Goal: Task Accomplishment & Management: Use online tool/utility

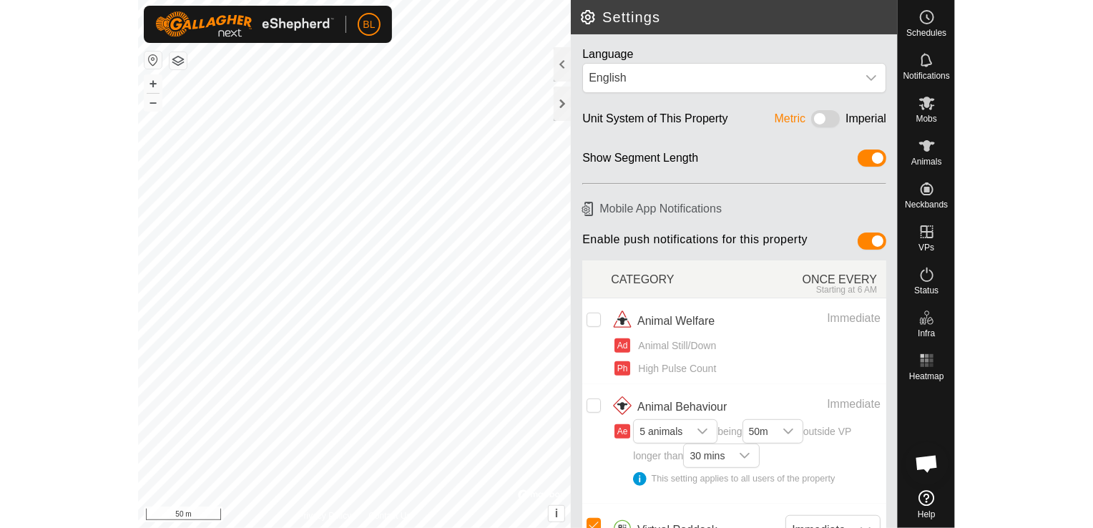
scroll to position [358, 0]
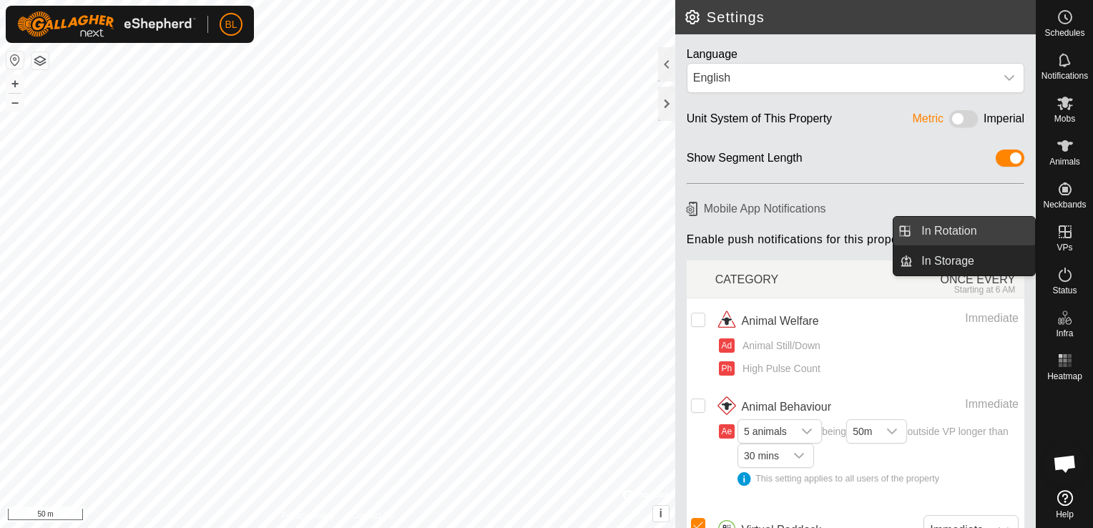
click at [816, 230] on link "In Rotation" at bounding box center [974, 231] width 122 height 29
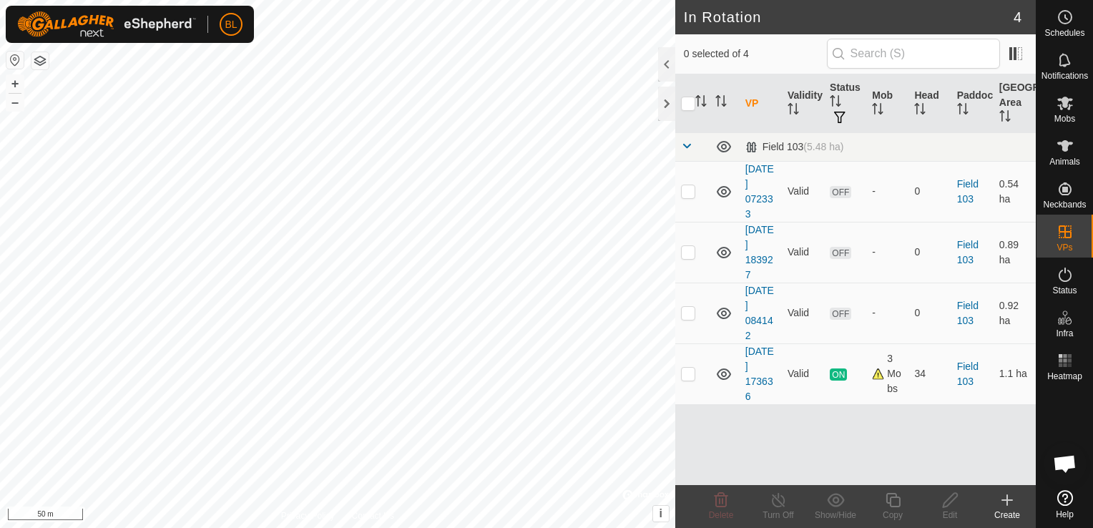
click at [816, 500] on icon at bounding box center [1007, 500] width 10 height 0
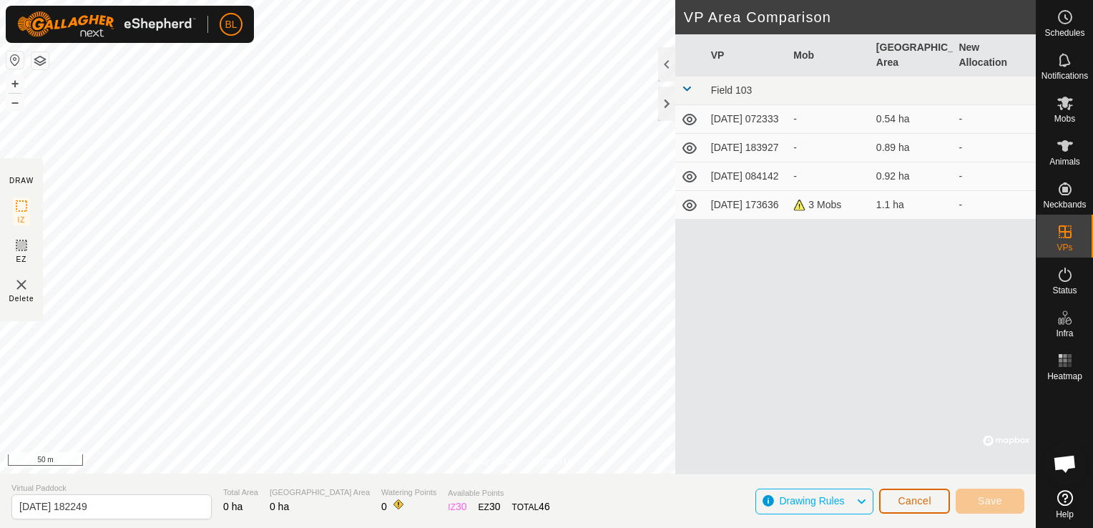
click at [816, 507] on button "Cancel" at bounding box center [914, 501] width 71 height 25
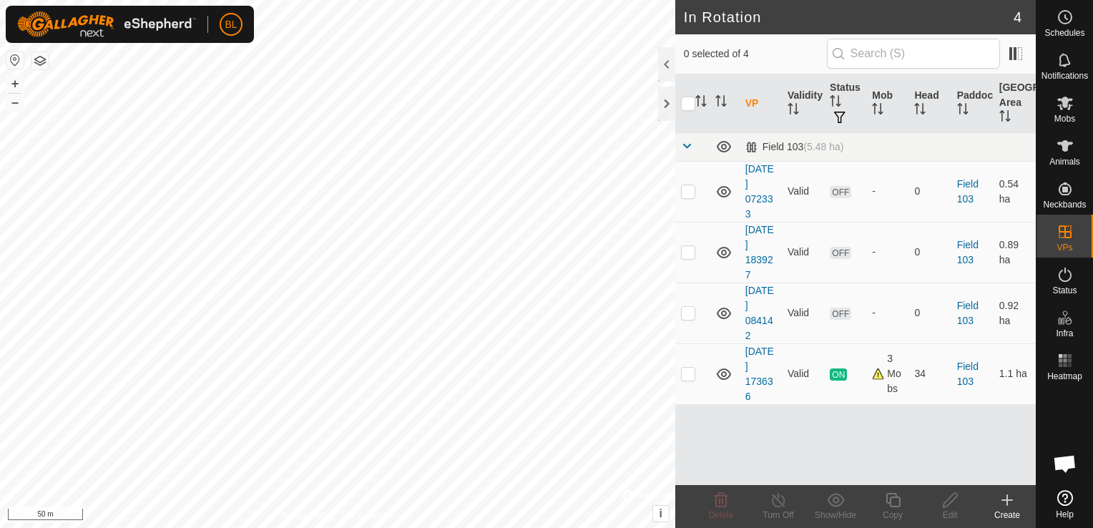
click at [816, 499] on icon at bounding box center [1007, 500] width 17 height 17
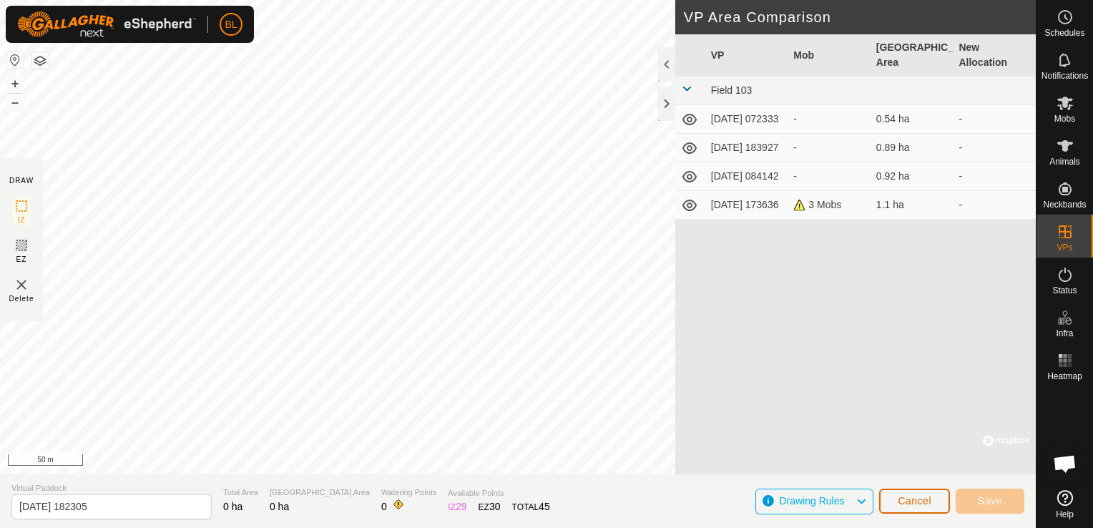
click at [816, 494] on button "Cancel" at bounding box center [914, 501] width 71 height 25
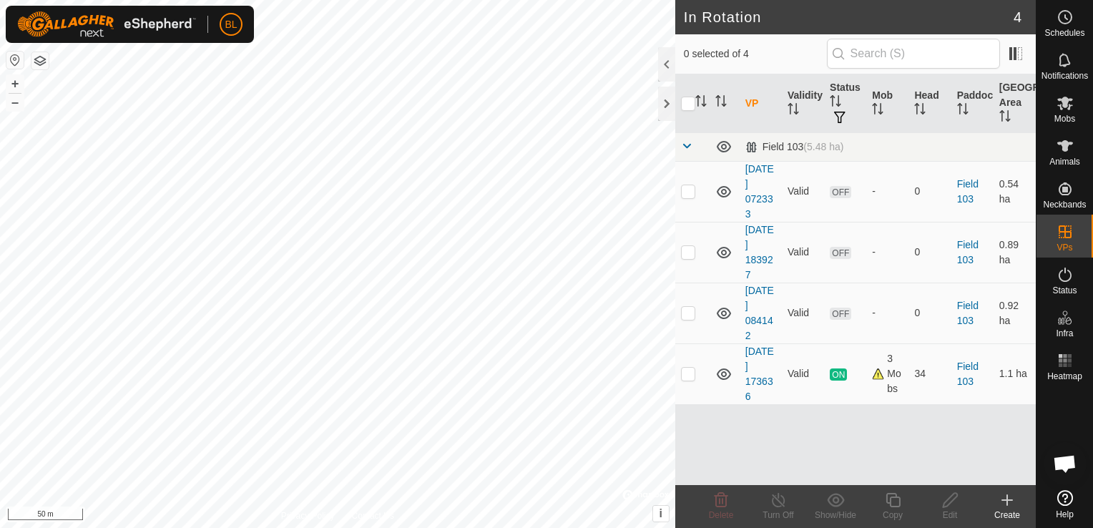
click at [816, 502] on icon at bounding box center [1007, 500] width 17 height 17
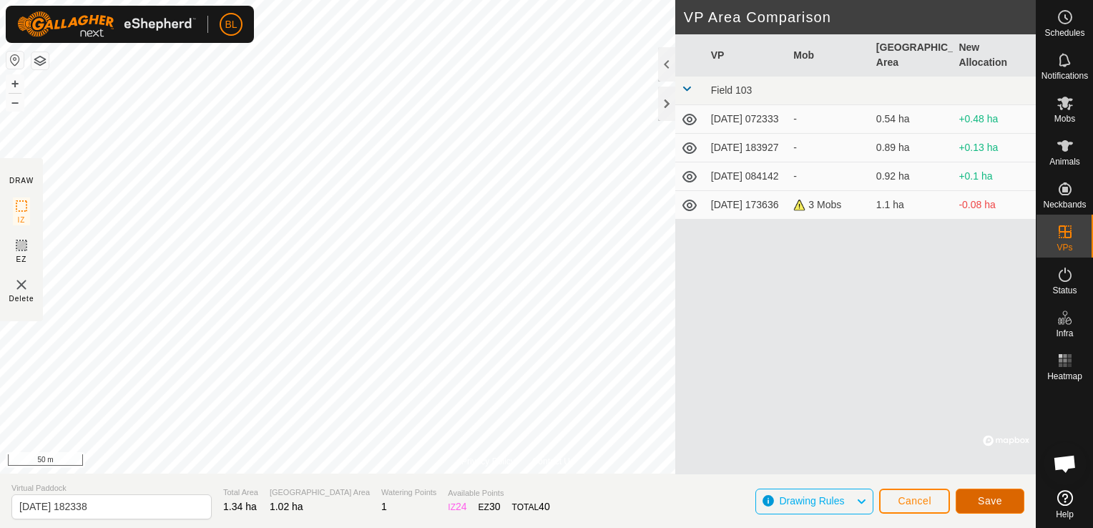
click at [816, 500] on span "Save" at bounding box center [990, 500] width 24 height 11
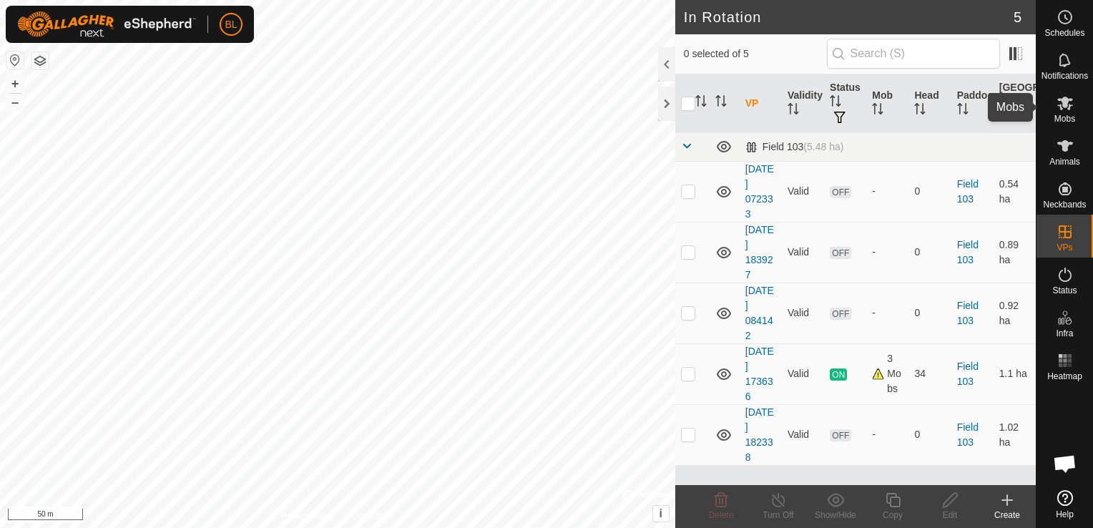
click at [816, 107] on icon at bounding box center [1066, 104] width 16 height 14
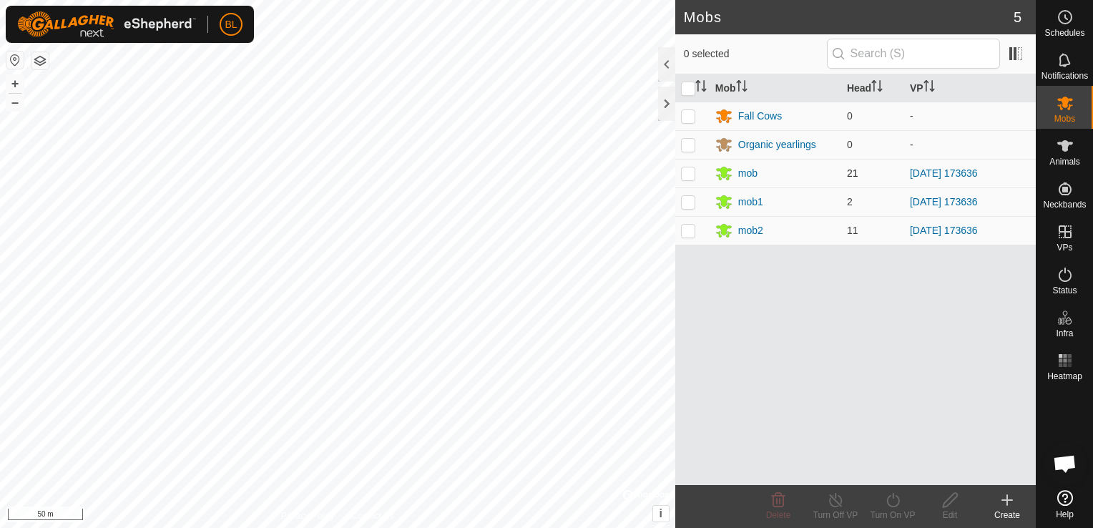
click at [682, 173] on p-checkbox at bounding box center [688, 172] width 14 height 11
checkbox input "true"
click at [688, 200] on p-checkbox at bounding box center [688, 201] width 14 height 11
checkbox input "true"
click at [688, 229] on p-checkbox at bounding box center [688, 230] width 14 height 11
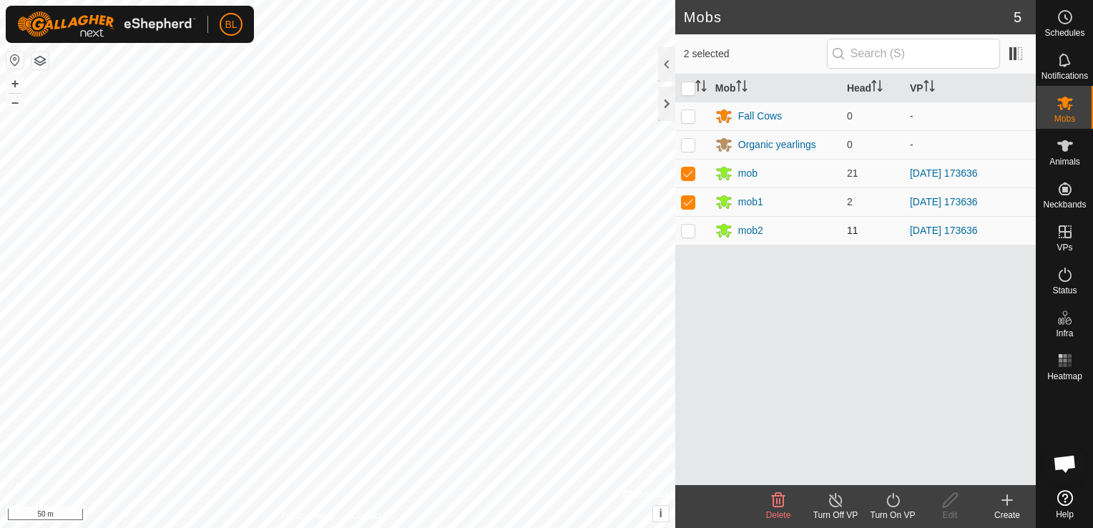
checkbox input "true"
click at [816, 499] on icon at bounding box center [893, 500] width 18 height 17
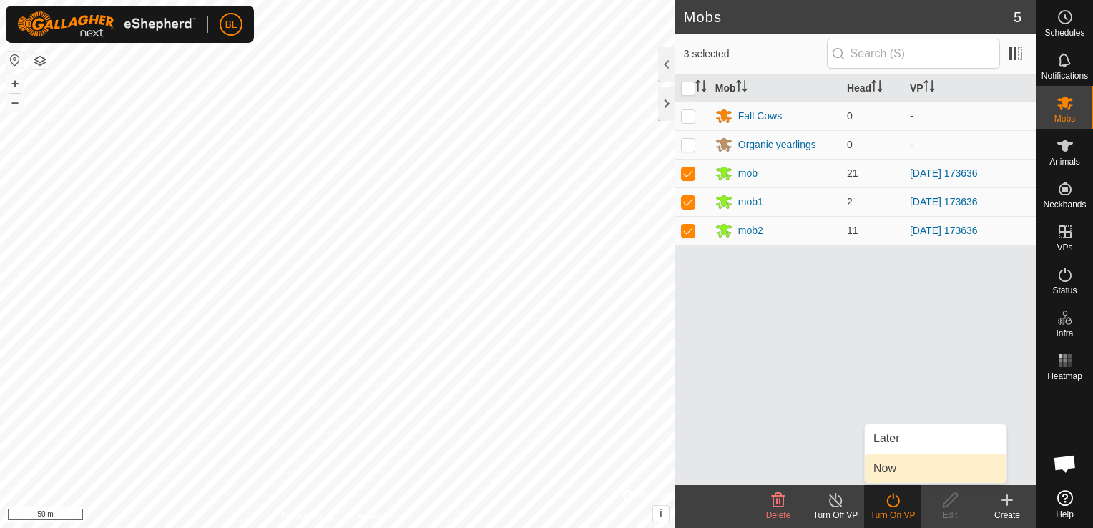
click at [816, 465] on link "Now" at bounding box center [936, 468] width 142 height 29
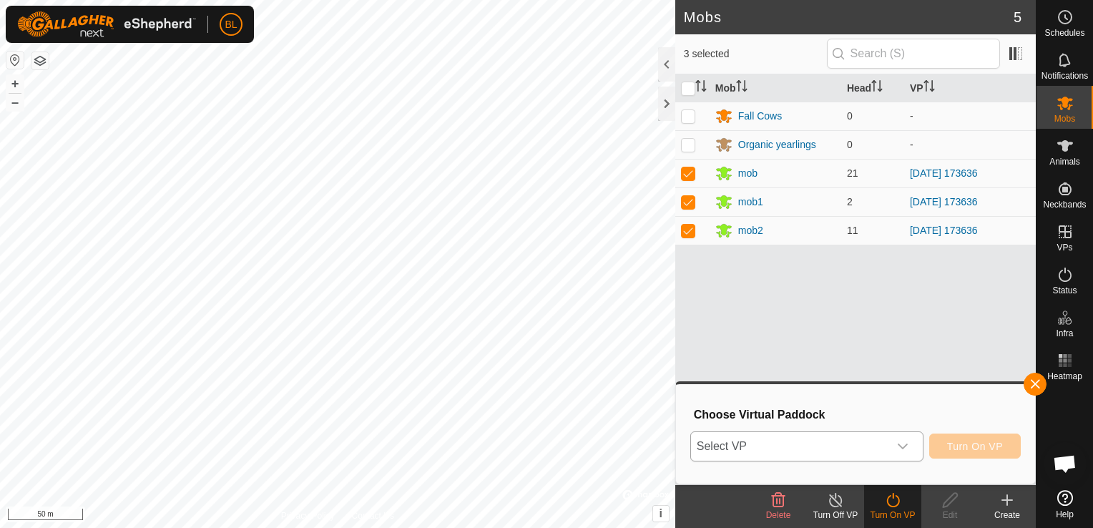
click at [816, 445] on icon "dropdown trigger" at bounding box center [902, 446] width 11 height 11
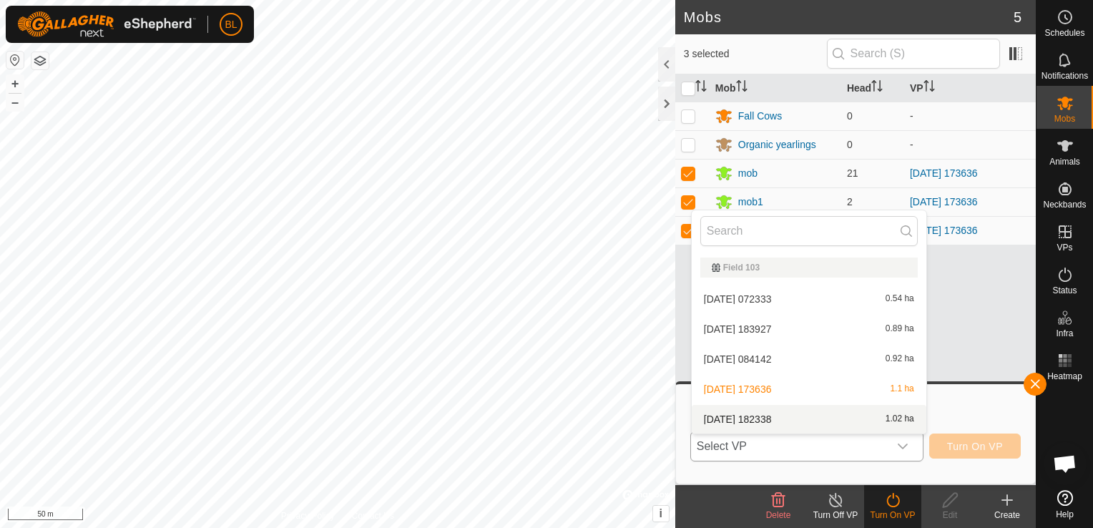
click at [816, 418] on li "[DATE] 182338 1.02 ha" at bounding box center [809, 419] width 235 height 29
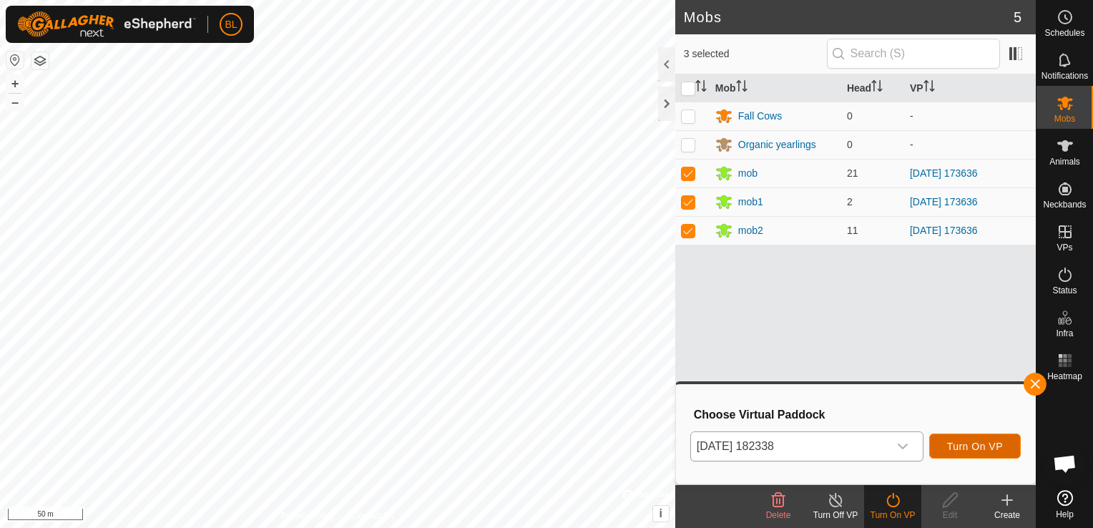
click at [816, 449] on span "Turn On VP" at bounding box center [975, 446] width 56 height 11
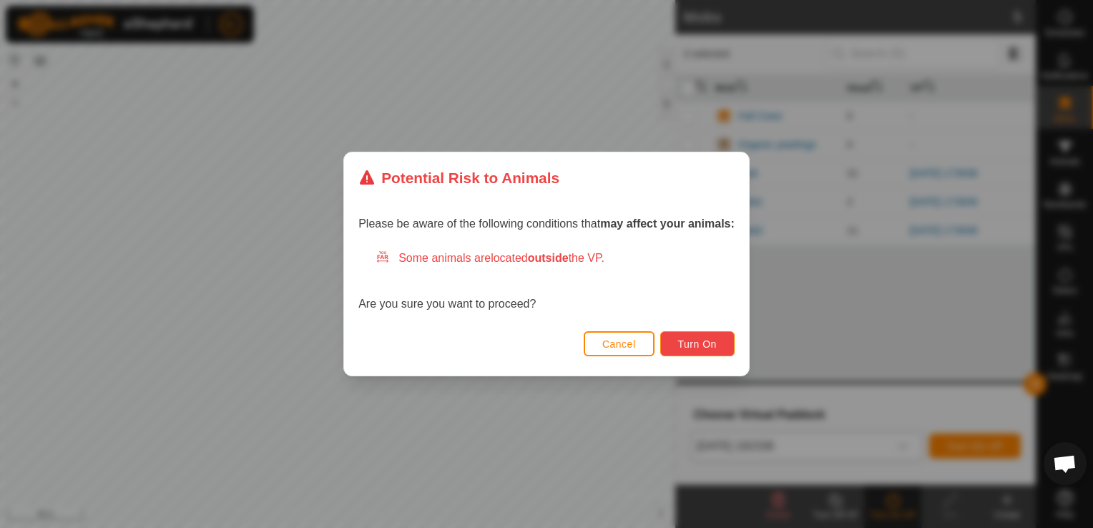
click at [692, 339] on span "Turn On" at bounding box center [697, 343] width 39 height 11
